Goal: Find specific fact: Find specific fact

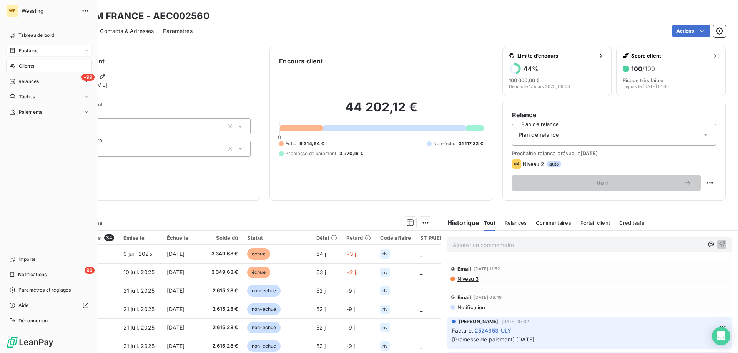
click at [30, 53] on span "Factures" at bounding box center [29, 50] width 20 height 7
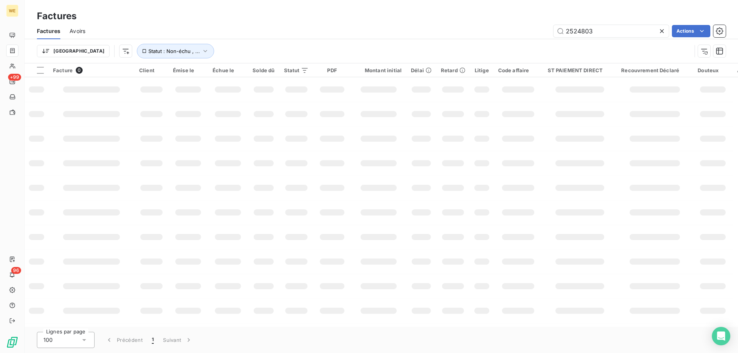
drag, startPoint x: 573, startPoint y: 32, endPoint x: 526, endPoint y: 32, distance: 46.9
click at [527, 32] on div "2524803 Actions" at bounding box center [410, 31] width 631 height 12
click at [603, 32] on input "2509803" at bounding box center [611, 31] width 115 height 12
drag, startPoint x: 596, startPoint y: 31, endPoint x: 514, endPoint y: 31, distance: 81.9
click at [519, 31] on div "2509803 Actions" at bounding box center [410, 31] width 631 height 12
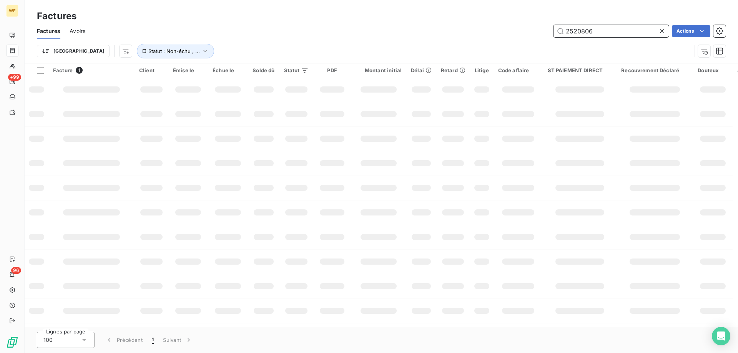
type input "2520806"
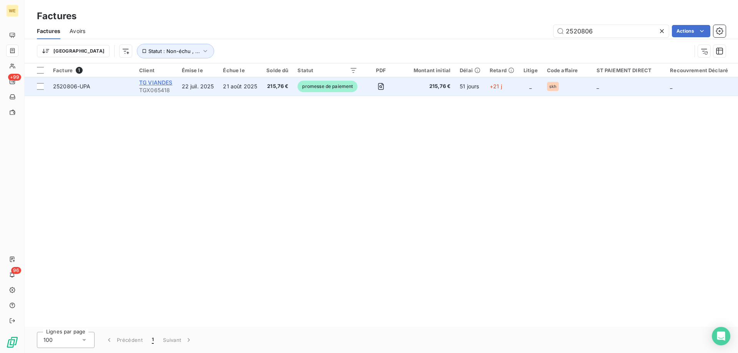
click at [142, 80] on span "TG VIANDES" at bounding box center [155, 82] width 33 height 7
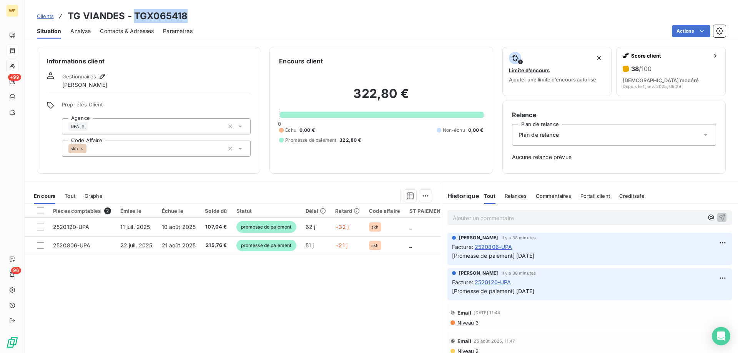
drag, startPoint x: 135, startPoint y: 15, endPoint x: 184, endPoint y: 18, distance: 48.9
click at [184, 18] on h3 "TG VIANDES - TGX065418" at bounding box center [128, 16] width 120 height 14
drag, startPoint x: 194, startPoint y: 18, endPoint x: 137, endPoint y: 15, distance: 57.4
click at [133, 15] on div "Clients TG VIANDES - TGX065418" at bounding box center [382, 16] width 714 height 14
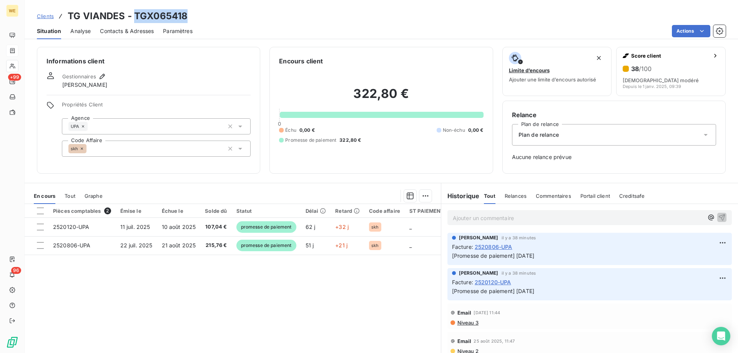
copy h3 "TGX065418"
